Goal: Task Accomplishment & Management: Complete application form

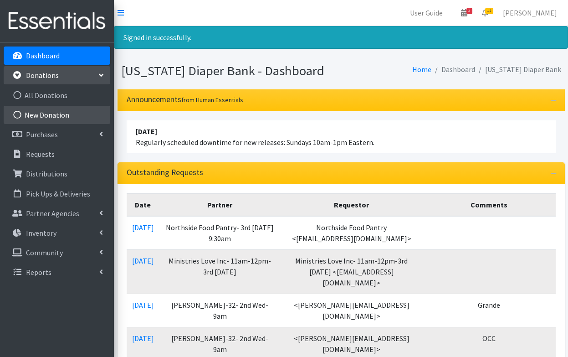
click at [44, 117] on link "New Donation" at bounding box center [57, 115] width 107 height 18
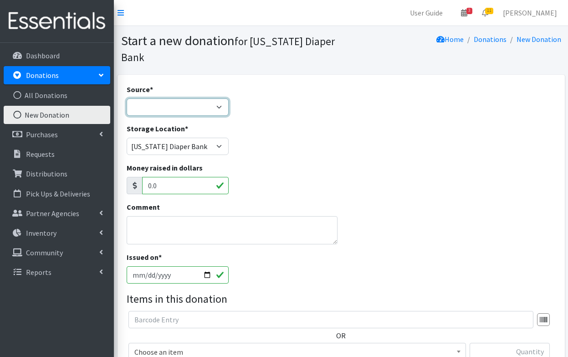
select select "Misc. Donation"
click at [163, 231] on textarea "Comment" at bounding box center [232, 230] width 211 height 28
type textarea "D"
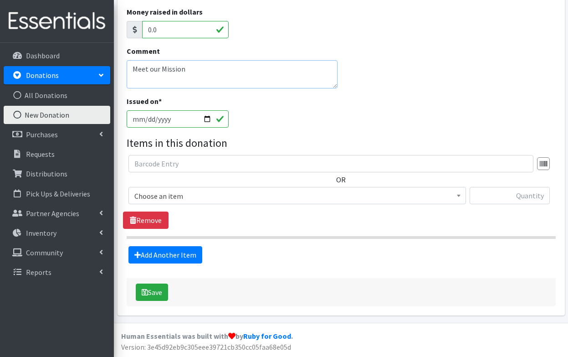
scroll to position [155, 0]
type textarea "Meet our Mission"
click at [212, 197] on span "Choose an item" at bounding box center [297, 196] width 326 height 13
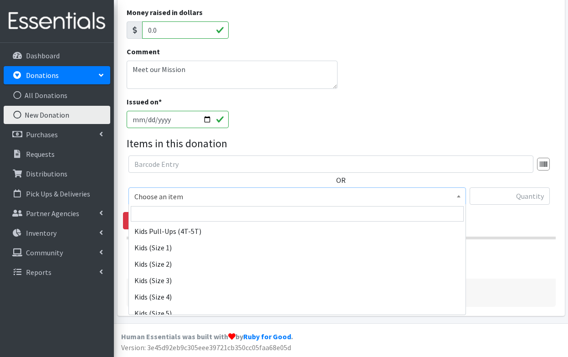
scroll to position [107, 0]
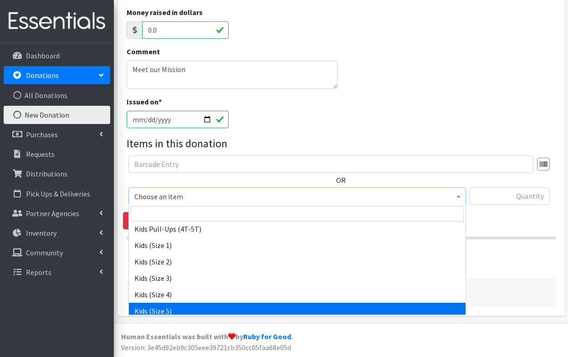
select select "3407"
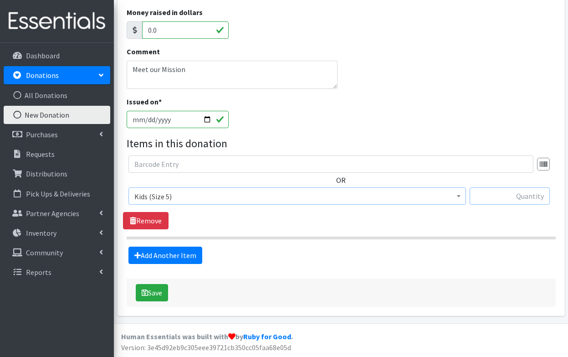
click at [491, 196] on input "text" at bounding box center [510, 195] width 80 height 17
type input "128"
click at [180, 257] on link "Add Another Item" at bounding box center [165, 254] width 74 height 17
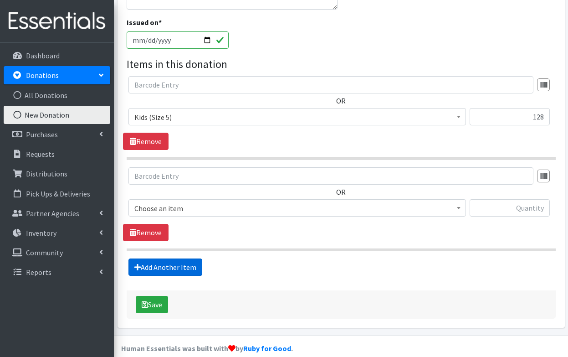
scroll to position [246, 0]
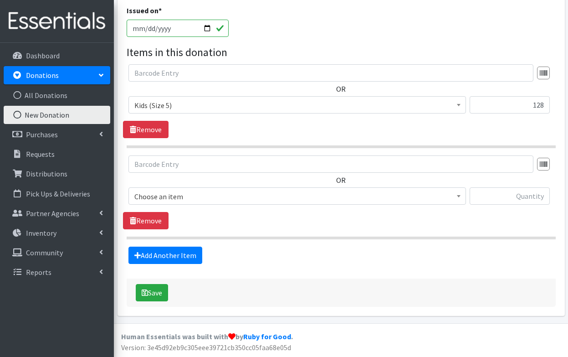
click at [186, 191] on span "Choose an item" at bounding box center [297, 196] width 326 height 13
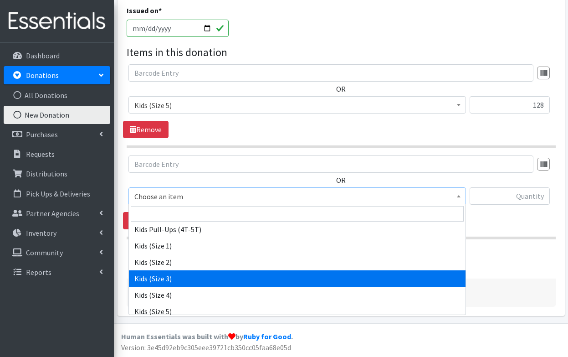
scroll to position [107, 0]
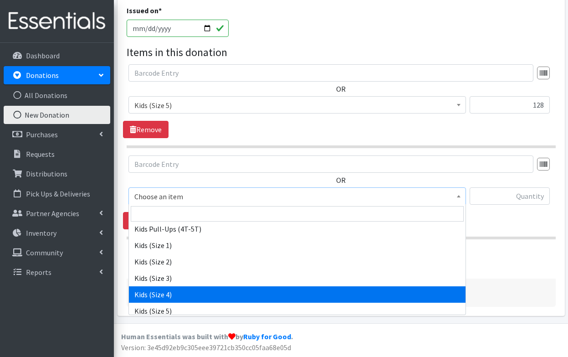
select select "3394"
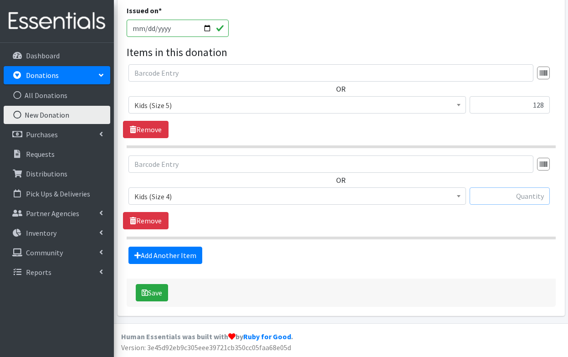
click at [528, 195] on input "text" at bounding box center [510, 195] width 80 height 17
type input "148"
click at [187, 257] on link "Add Another Item" at bounding box center [165, 254] width 74 height 17
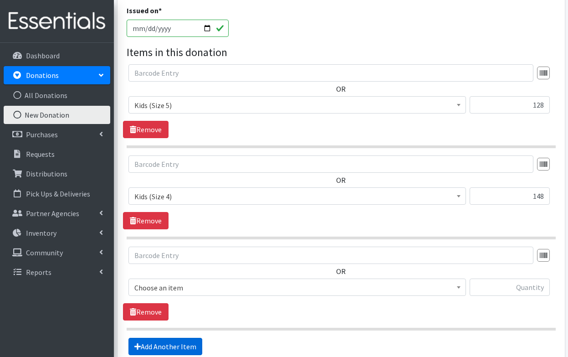
scroll to position [338, 0]
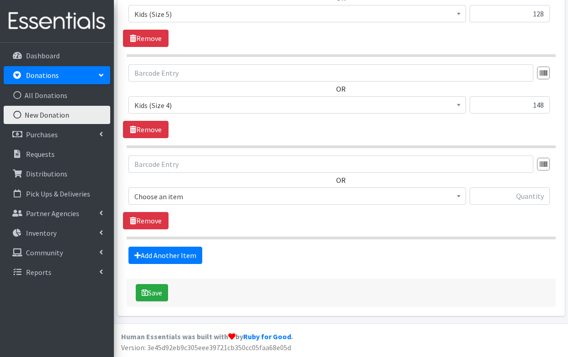
click at [231, 196] on span "Choose an item" at bounding box center [297, 196] width 326 height 13
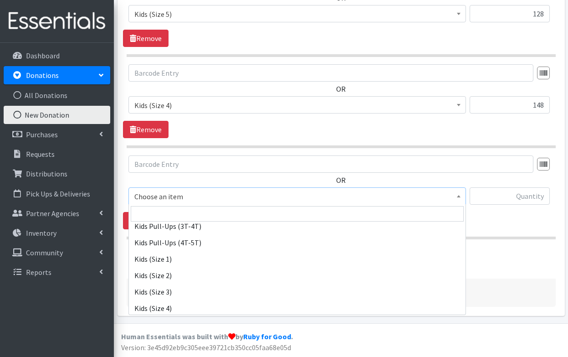
scroll to position [94, 0]
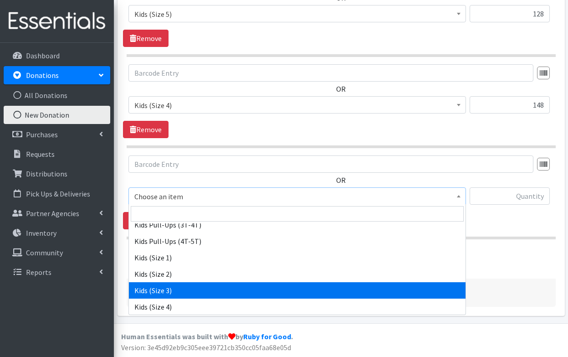
select select "3393"
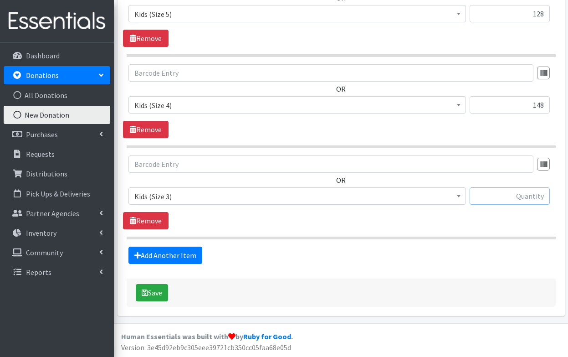
click at [496, 200] on input "text" at bounding box center [510, 195] width 80 height 17
type input "104"
click at [182, 248] on link "Add Another Item" at bounding box center [165, 254] width 74 height 17
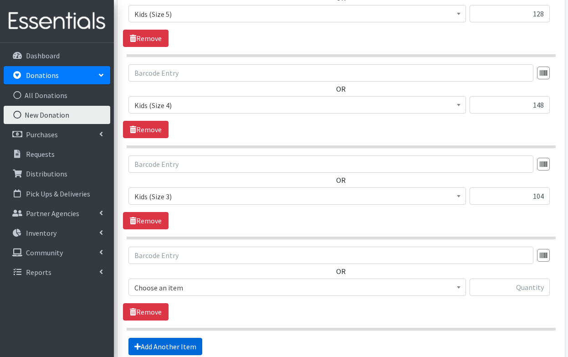
scroll to position [429, 0]
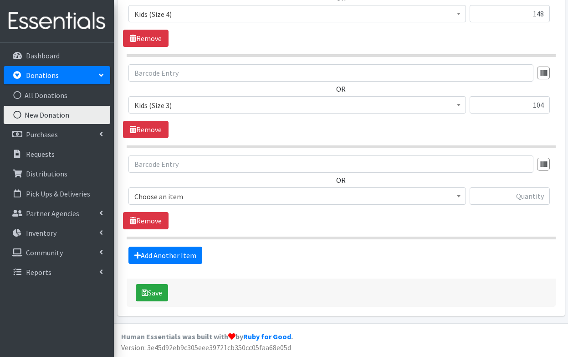
click at [205, 195] on span "Choose an item" at bounding box center [297, 196] width 326 height 13
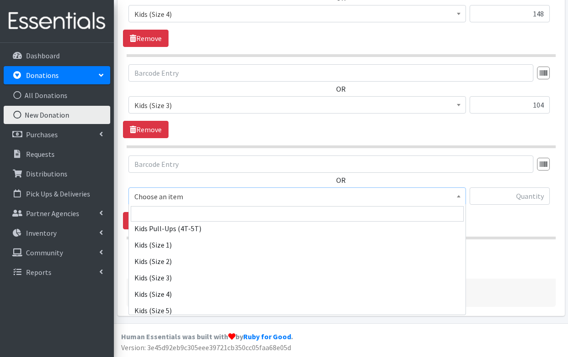
scroll to position [108, 0]
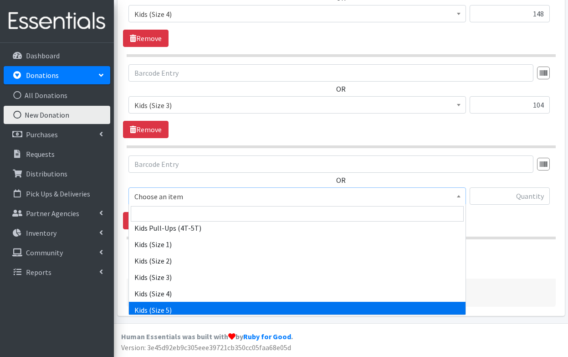
select select "3407"
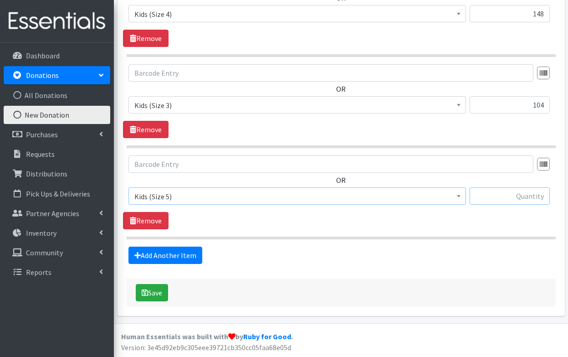
click at [514, 199] on input "text" at bounding box center [510, 195] width 80 height 17
type input "78"
click at [156, 254] on link "Add Another Item" at bounding box center [165, 254] width 74 height 17
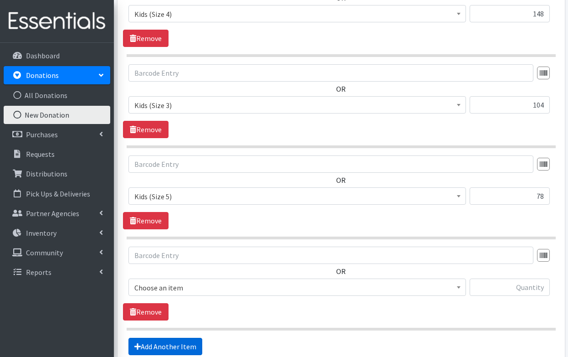
scroll to position [520, 0]
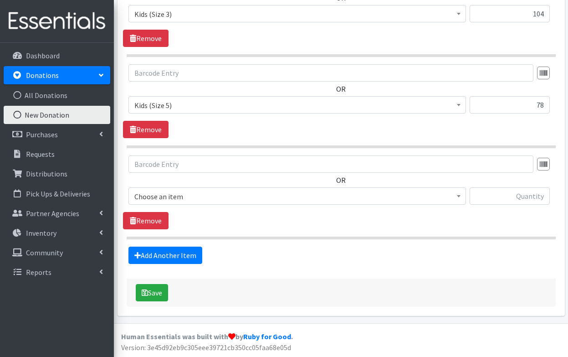
click at [200, 198] on span "Choose an item" at bounding box center [297, 196] width 326 height 13
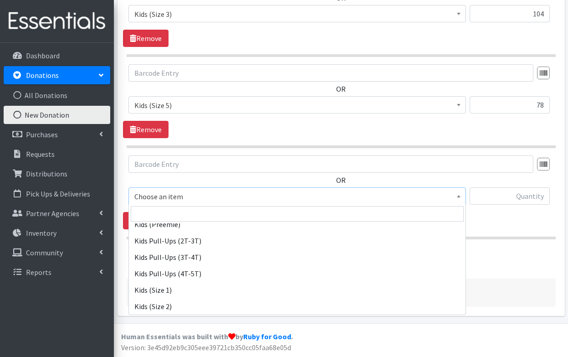
scroll to position [66, 0]
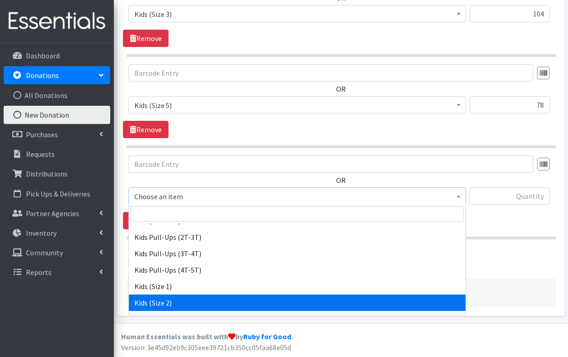
select select "3420"
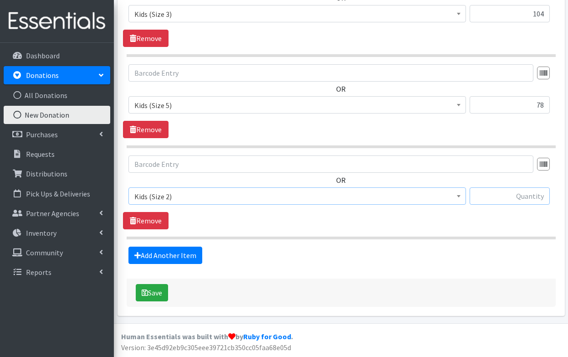
click at [534, 200] on input "text" at bounding box center [510, 195] width 80 height 17
type input "112"
click at [154, 254] on link "Add Another Item" at bounding box center [165, 254] width 74 height 17
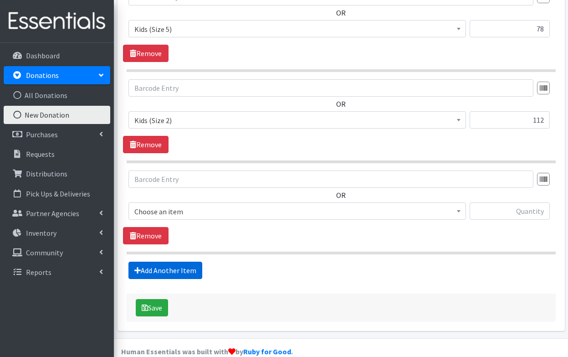
scroll to position [611, 0]
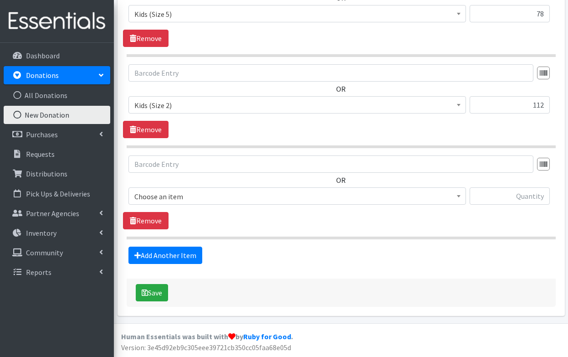
click at [227, 200] on span "Choose an item" at bounding box center [297, 196] width 326 height 13
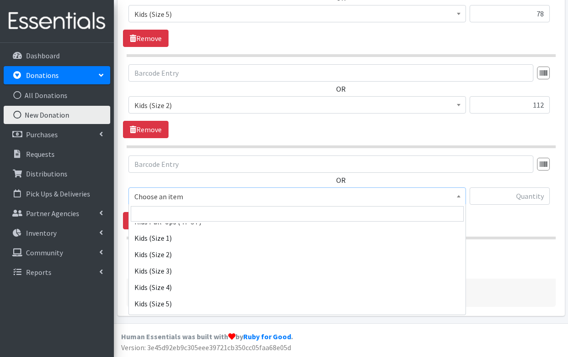
scroll to position [114, 0]
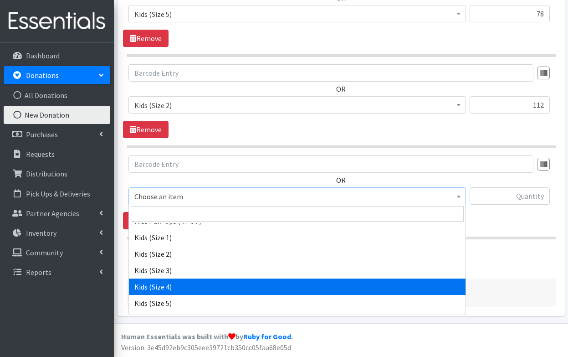
select select "3394"
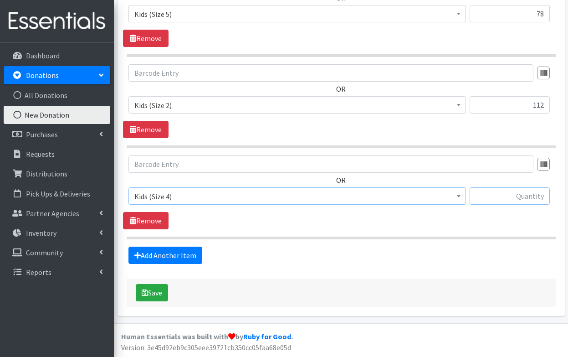
click at [511, 197] on input "text" at bounding box center [510, 195] width 80 height 17
type input "92"
click at [164, 291] on button "Save" at bounding box center [152, 292] width 32 height 17
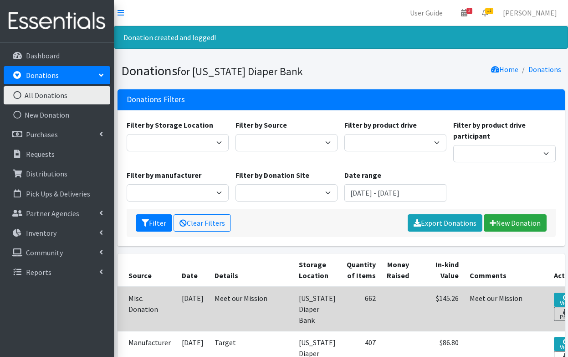
click at [341, 303] on td "662" at bounding box center [361, 309] width 40 height 45
click at [381, 302] on td at bounding box center [397, 309] width 33 height 45
click at [563, 297] on icon at bounding box center [566, 298] width 6 height 6
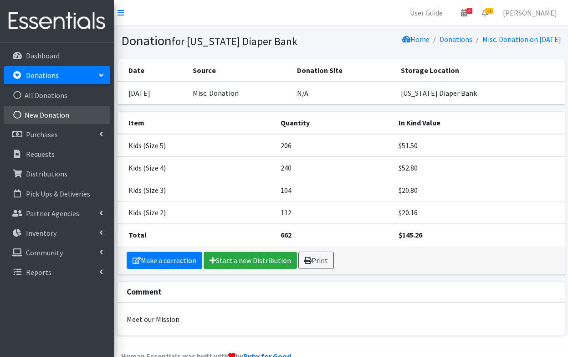
click at [26, 112] on link "New Donation" at bounding box center [57, 115] width 107 height 18
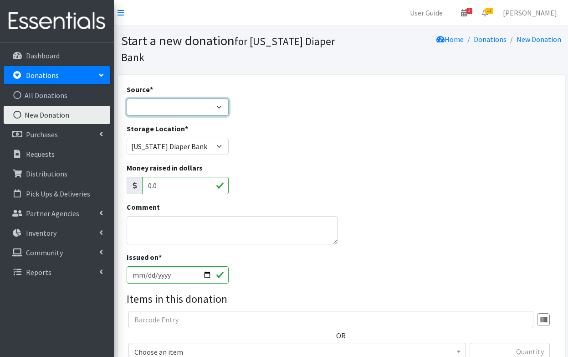
select select "Donation Site"
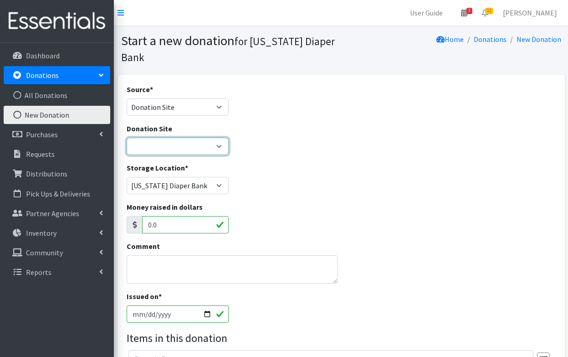
select select "813"
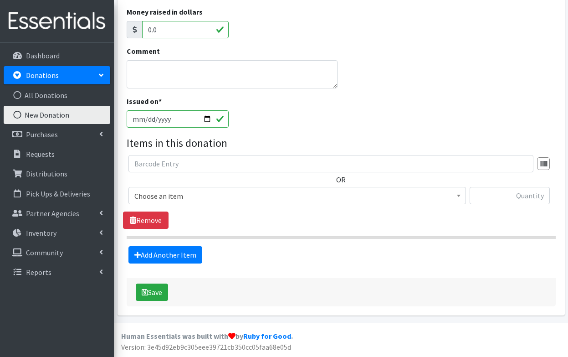
scroll to position [195, 0]
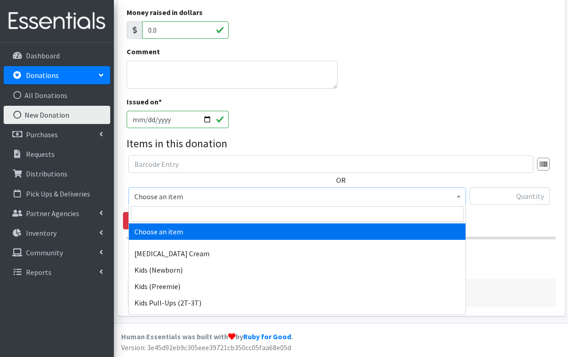
click at [215, 195] on span "Choose an item" at bounding box center [297, 196] width 326 height 13
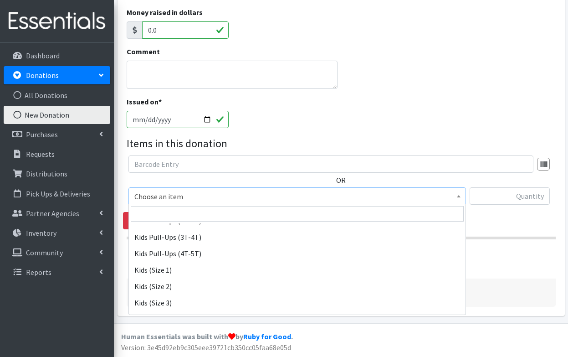
scroll to position [83, 0]
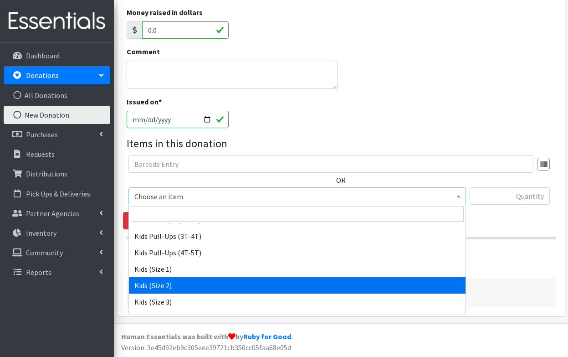
select select "3420"
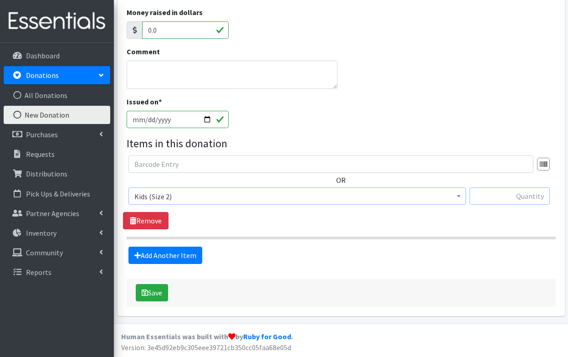
click at [526, 193] on input "text" at bounding box center [510, 195] width 80 height 17
type input "30"
click at [153, 258] on link "Add Another Item" at bounding box center [165, 254] width 74 height 17
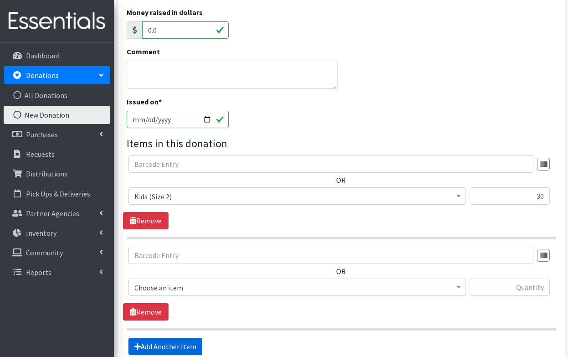
scroll to position [286, 0]
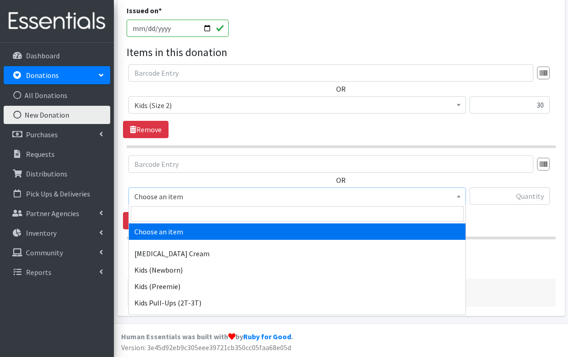
click at [185, 194] on span "Choose an item" at bounding box center [297, 196] width 326 height 13
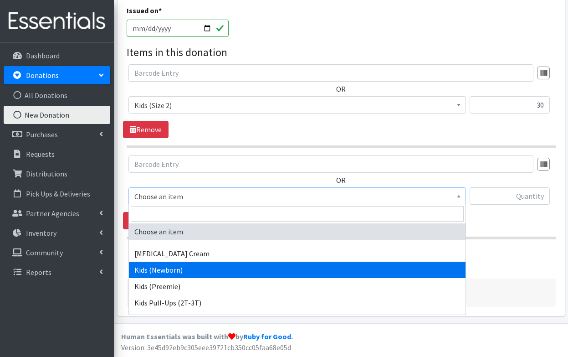
select select "3400"
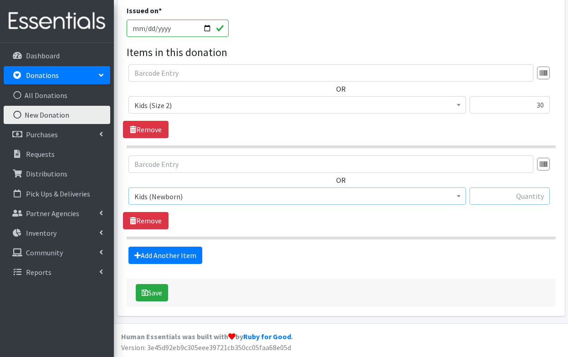
click at [527, 200] on input "text" at bounding box center [510, 195] width 80 height 17
type input "70"
click at [159, 261] on link "Add Another Item" at bounding box center [165, 254] width 74 height 17
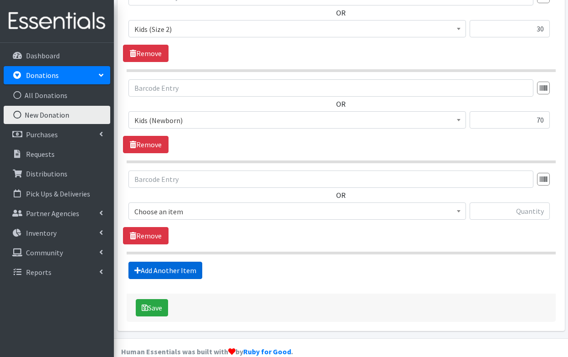
scroll to position [377, 0]
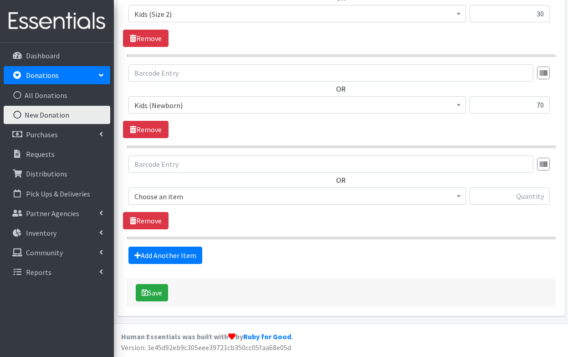
click at [190, 197] on span "Choose an item" at bounding box center [297, 196] width 326 height 13
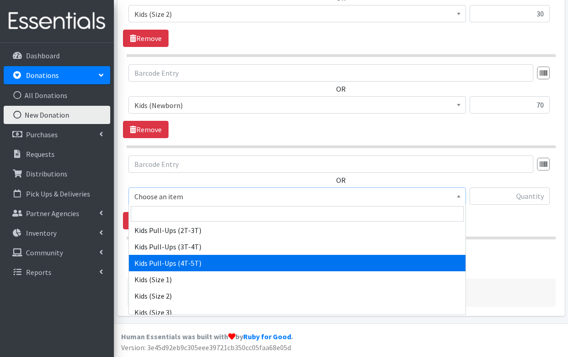
scroll to position [73, 0]
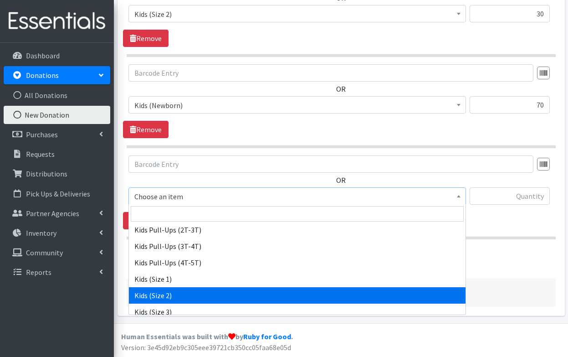
select select "3420"
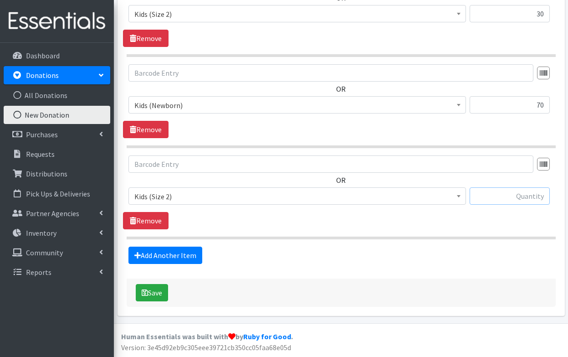
click at [501, 200] on input "text" at bounding box center [510, 195] width 80 height 17
type input "30"
click at [158, 291] on button "Save" at bounding box center [152, 292] width 32 height 17
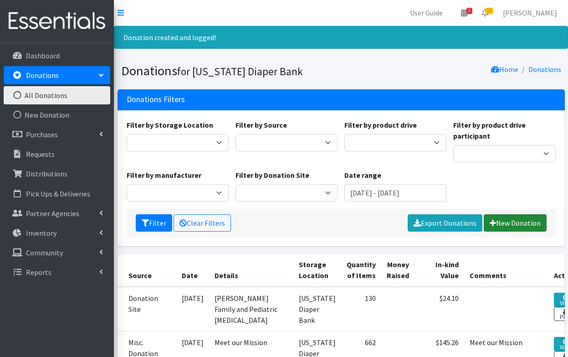
click at [540, 223] on link "New Donation" at bounding box center [515, 222] width 63 height 17
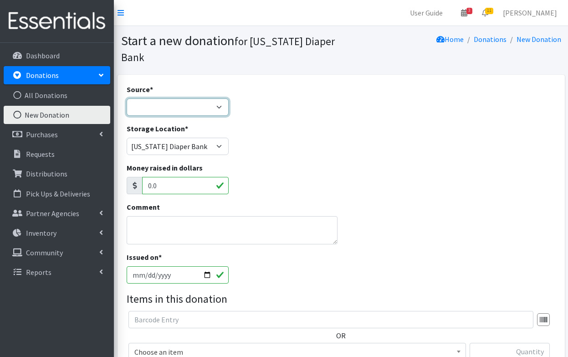
select select "Donation Site"
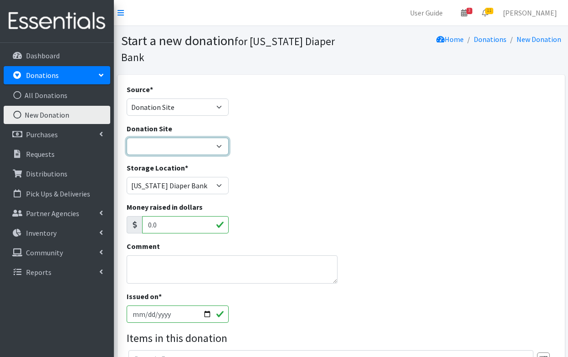
select select "832"
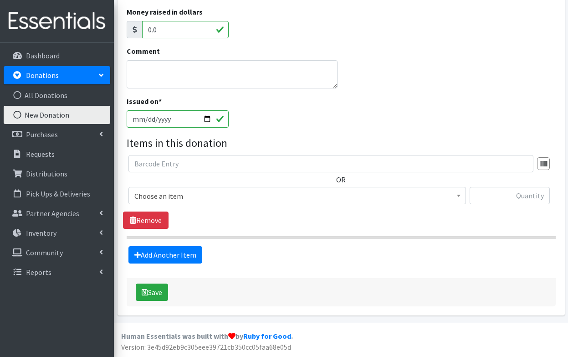
scroll to position [195, 0]
click at [192, 195] on span "Choose an item" at bounding box center [297, 196] width 326 height 13
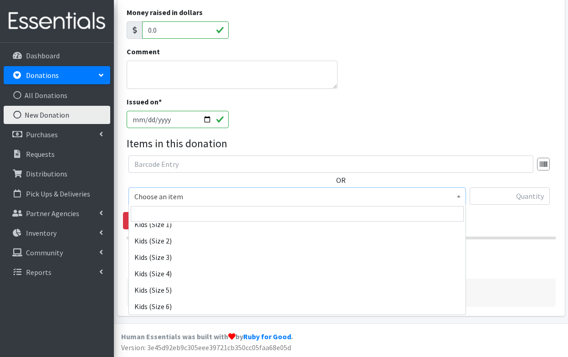
scroll to position [128, 0]
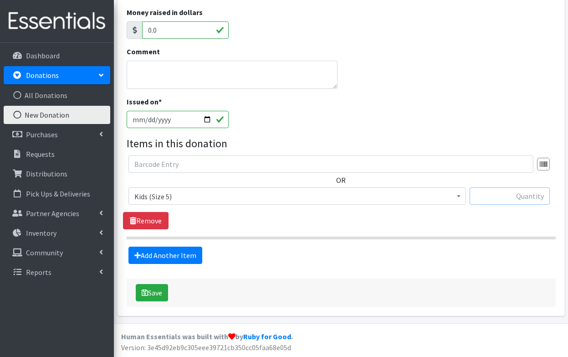
click at [500, 197] on input "text" at bounding box center [510, 195] width 80 height 17
click at [441, 198] on span "Kids (Size 5)" at bounding box center [297, 196] width 326 height 13
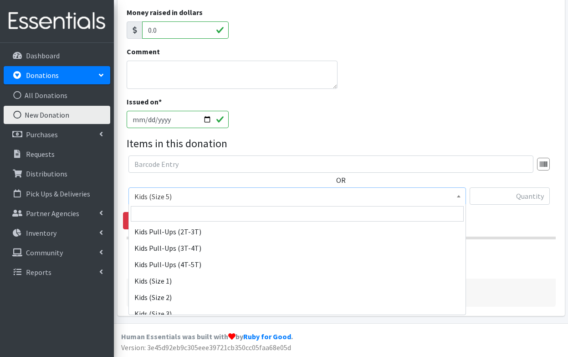
scroll to position [60, 0]
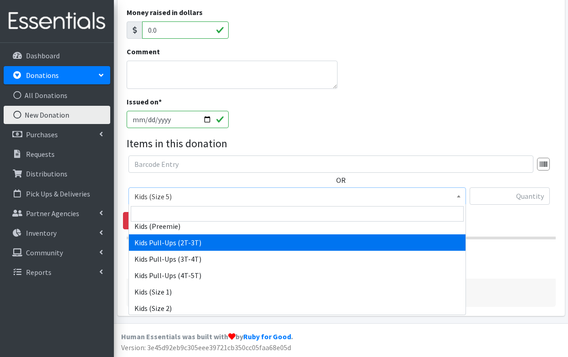
select select "3415"
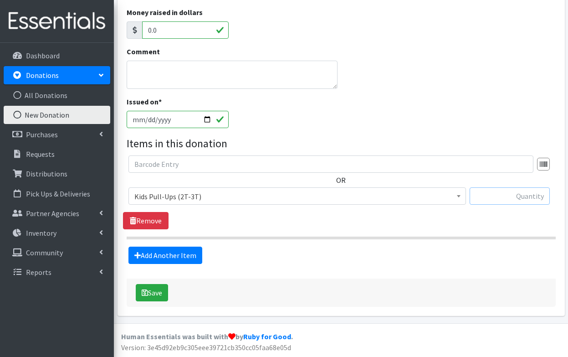
click at [498, 198] on input "text" at bounding box center [510, 195] width 80 height 17
type input "28"
click at [180, 253] on link "Add Another Item" at bounding box center [165, 254] width 74 height 17
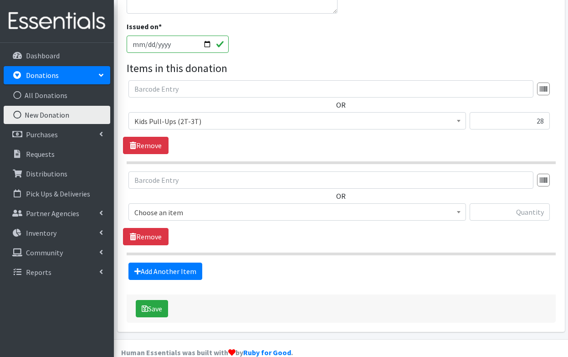
scroll to position [286, 0]
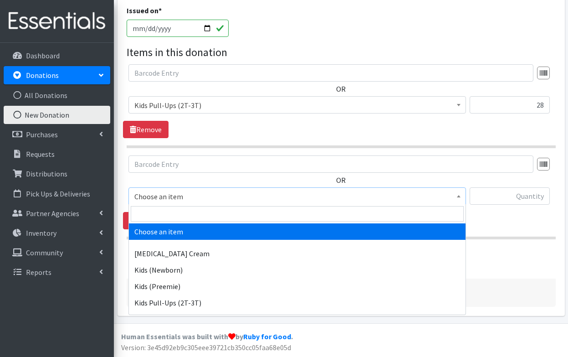
click at [201, 196] on span "Choose an item" at bounding box center [297, 196] width 326 height 13
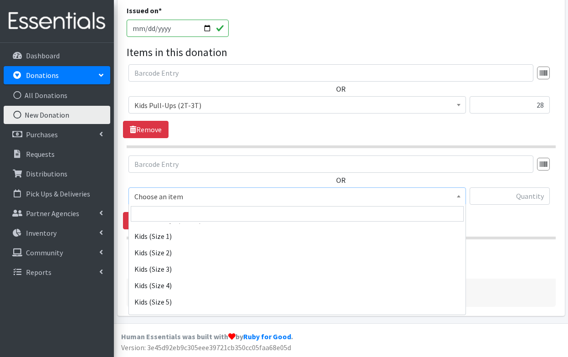
scroll to position [117, 0]
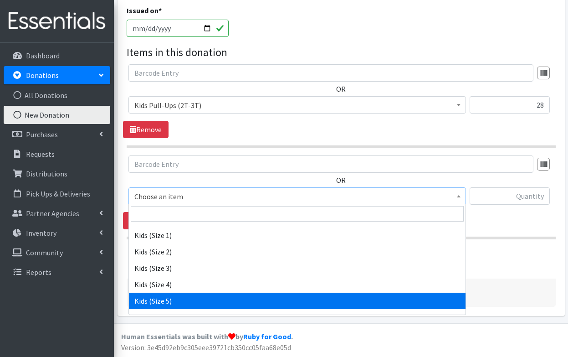
select select "3407"
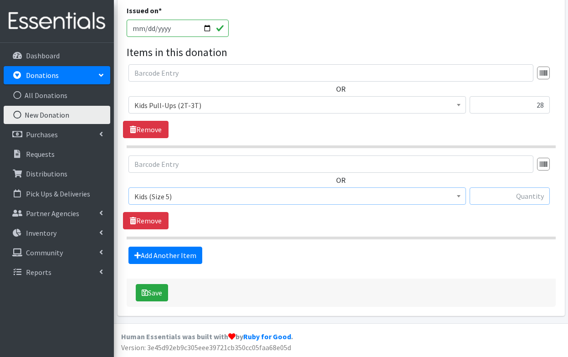
click at [526, 197] on input "text" at bounding box center [510, 195] width 80 height 17
type input "50"
click at [158, 287] on button "Save" at bounding box center [152, 292] width 32 height 17
